Goal: Task Accomplishment & Management: Complete application form

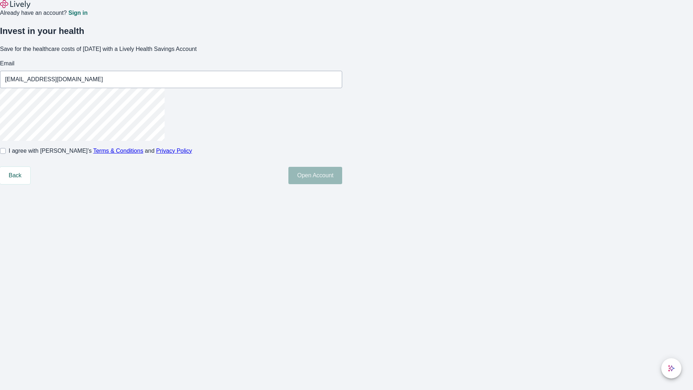
click at [6, 154] on input "I agree with Lively’s Terms & Conditions and Privacy Policy" at bounding box center [3, 151] width 6 height 6
checkbox input "true"
click at [342, 184] on button "Open Account" at bounding box center [315, 175] width 54 height 17
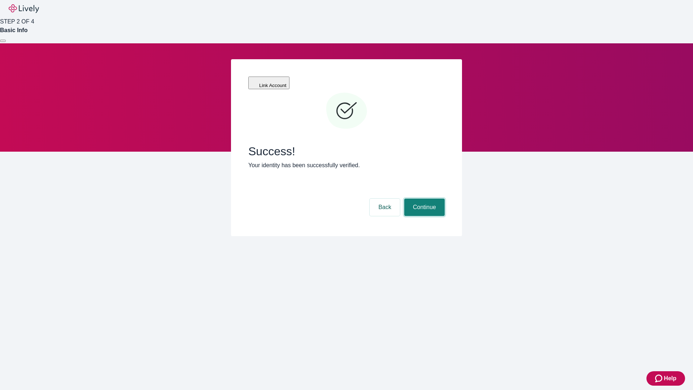
click at [423, 198] on button "Continue" at bounding box center [424, 206] width 40 height 17
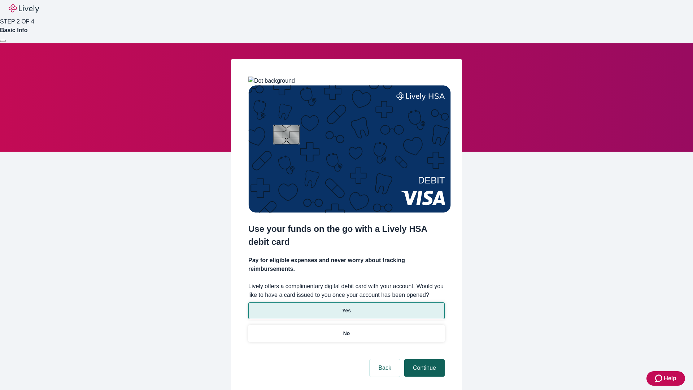
click at [346, 307] on p "Yes" at bounding box center [346, 311] width 9 height 8
click at [423, 359] on button "Continue" at bounding box center [424, 367] width 40 height 17
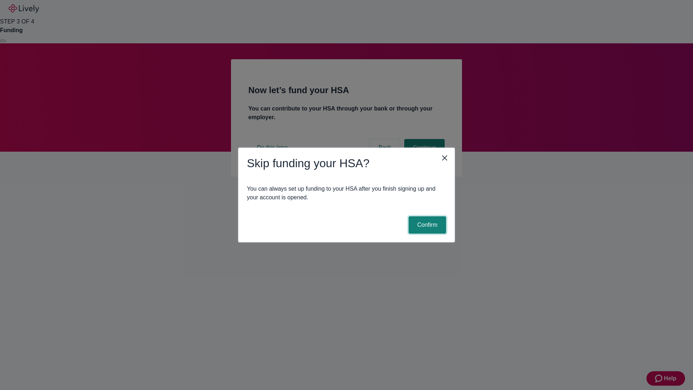
click at [426, 225] on button "Confirm" at bounding box center [427, 224] width 38 height 17
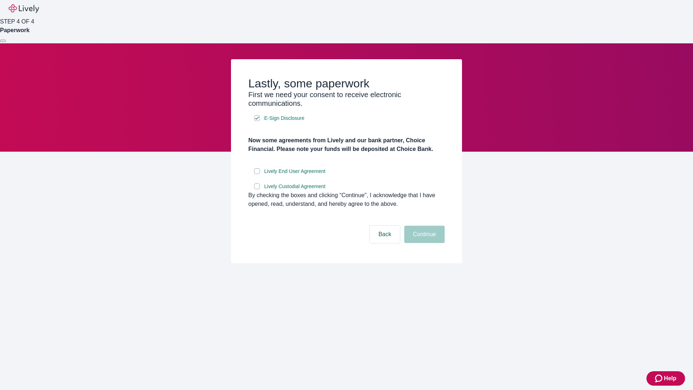
click at [257, 174] on input "Lively End User Agreement" at bounding box center [257, 171] width 6 height 6
checkbox input "true"
click at [257, 189] on input "Lively Custodial Agreement" at bounding box center [257, 186] width 6 height 6
checkbox input "true"
click at [423, 243] on button "Continue" at bounding box center [424, 233] width 40 height 17
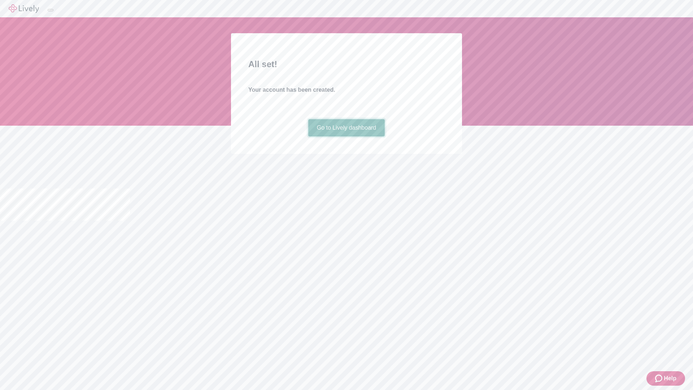
click at [346, 136] on link "Go to Lively dashboard" at bounding box center [346, 127] width 77 height 17
